Goal: Transaction & Acquisition: Purchase product/service

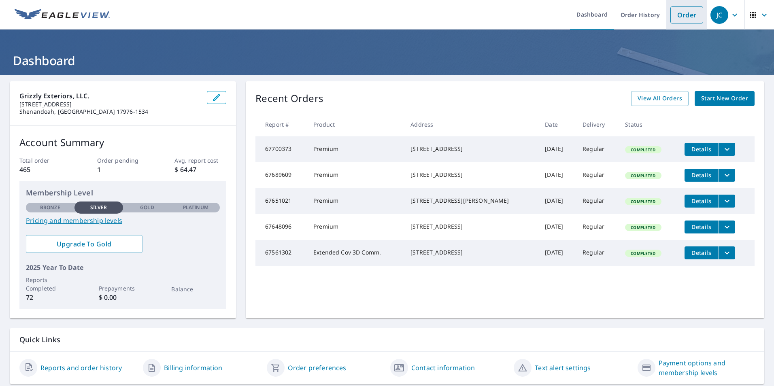
click at [680, 16] on link "Order" at bounding box center [687, 14] width 33 height 17
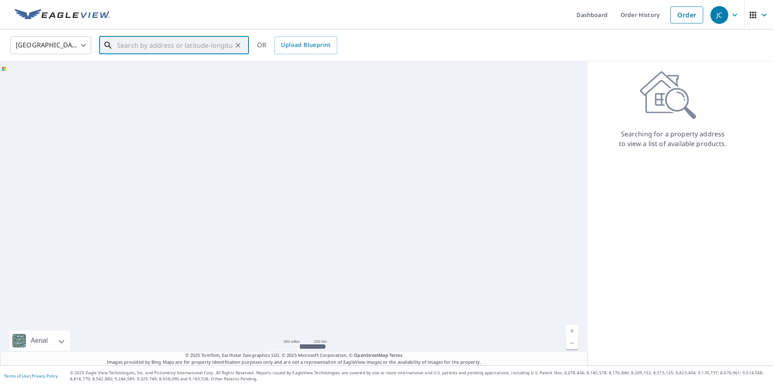
click at [128, 43] on input "text" at bounding box center [174, 45] width 115 height 23
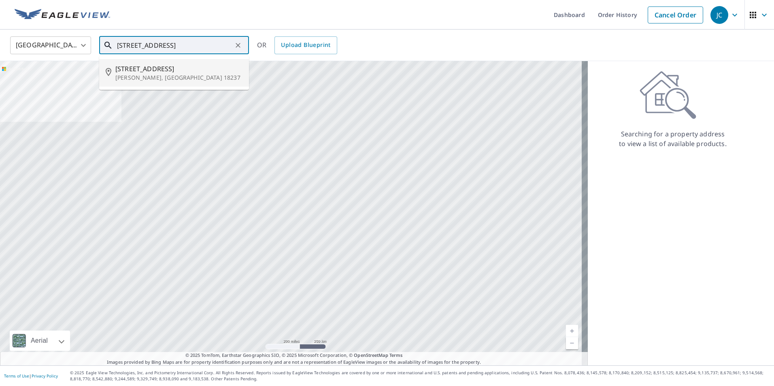
click at [143, 75] on p "[PERSON_NAME], [GEOGRAPHIC_DATA] 18237" at bounding box center [178, 78] width 127 height 8
type input "[STREET_ADDRESS][PERSON_NAME]"
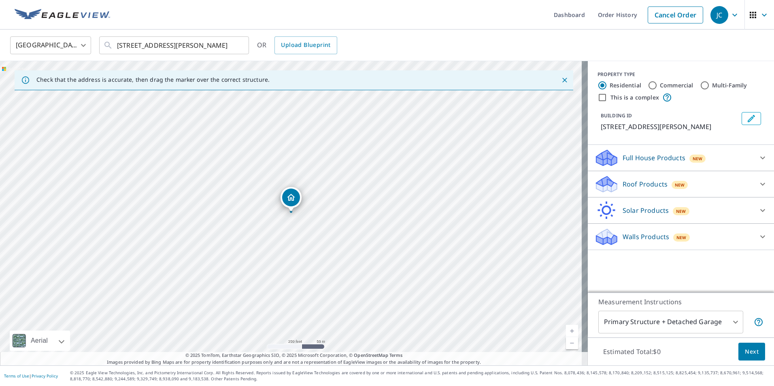
click at [719, 188] on div "Roof Products New" at bounding box center [674, 184] width 159 height 19
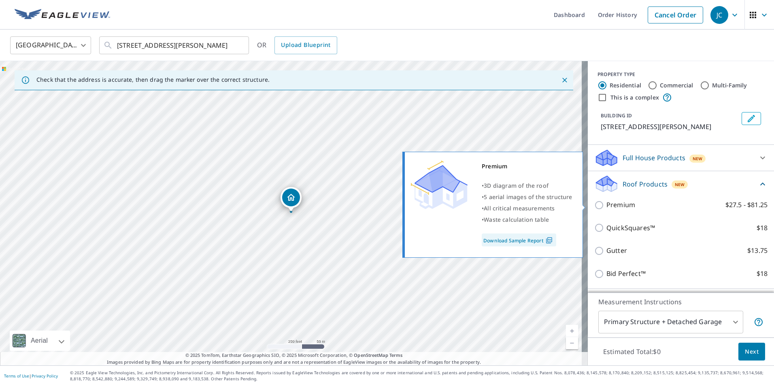
click at [659, 205] on label "Premium $27.5 - $81.25" at bounding box center [687, 205] width 161 height 10
click at [607, 205] on input "Premium $27.5 - $81.25" at bounding box center [601, 205] width 12 height 10
checkbox input "true"
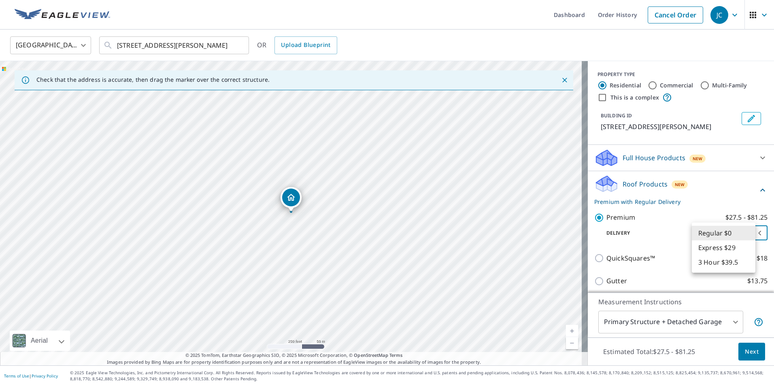
click at [736, 232] on body "JC JC Dashboard Order History Cancel Order JC [GEOGRAPHIC_DATA] [GEOGRAPHIC_DAT…" at bounding box center [387, 193] width 774 height 386
click at [734, 258] on li "3 Hour $39.5" at bounding box center [724, 262] width 64 height 15
type input "7"
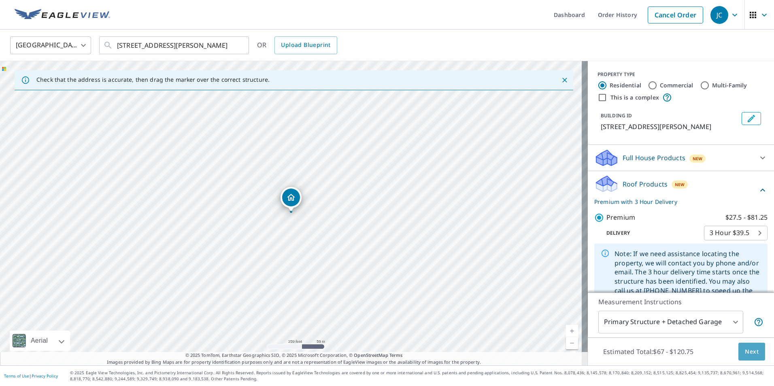
click at [748, 351] on span "Next" at bounding box center [752, 352] width 14 height 10
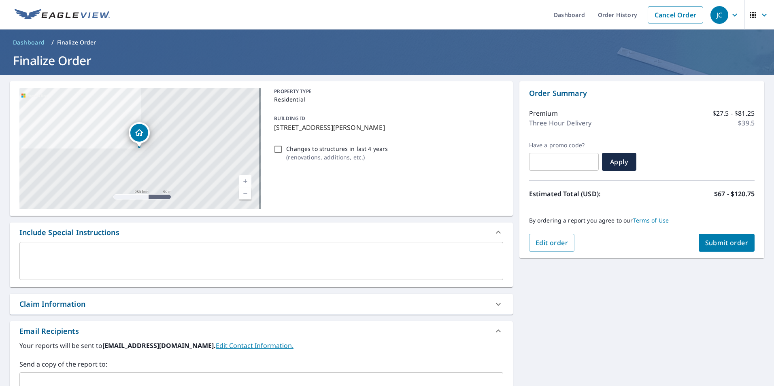
click at [726, 239] on span "Submit order" at bounding box center [727, 243] width 43 height 9
